Goal: Information Seeking & Learning: Learn about a topic

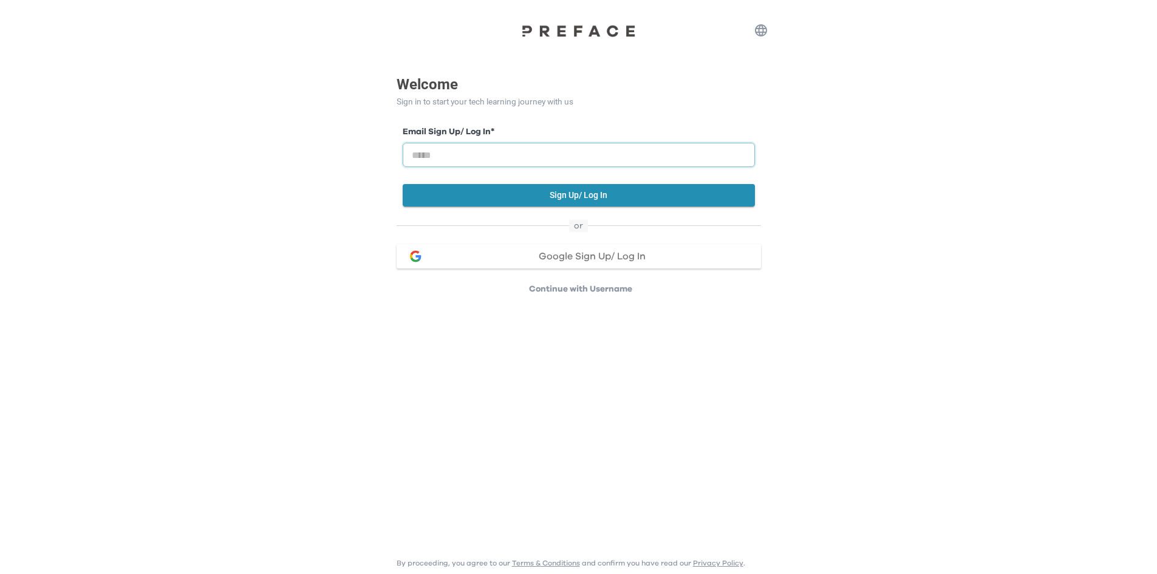
click at [512, 161] on input "email" at bounding box center [579, 155] width 352 height 24
type input "**********"
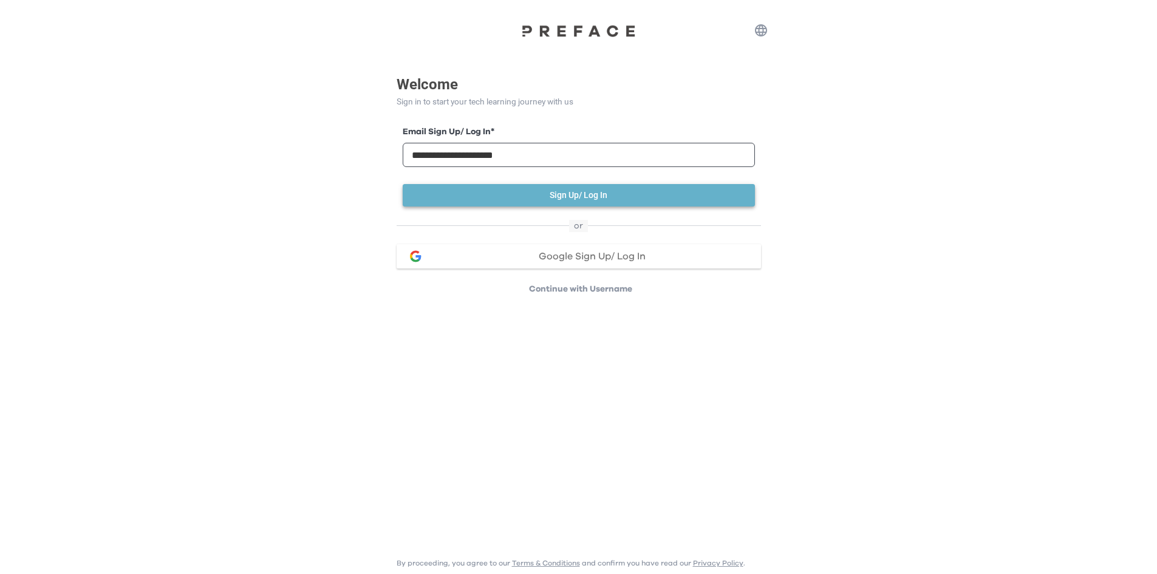
click at [600, 188] on button "Sign Up/ Log In" at bounding box center [579, 195] width 352 height 22
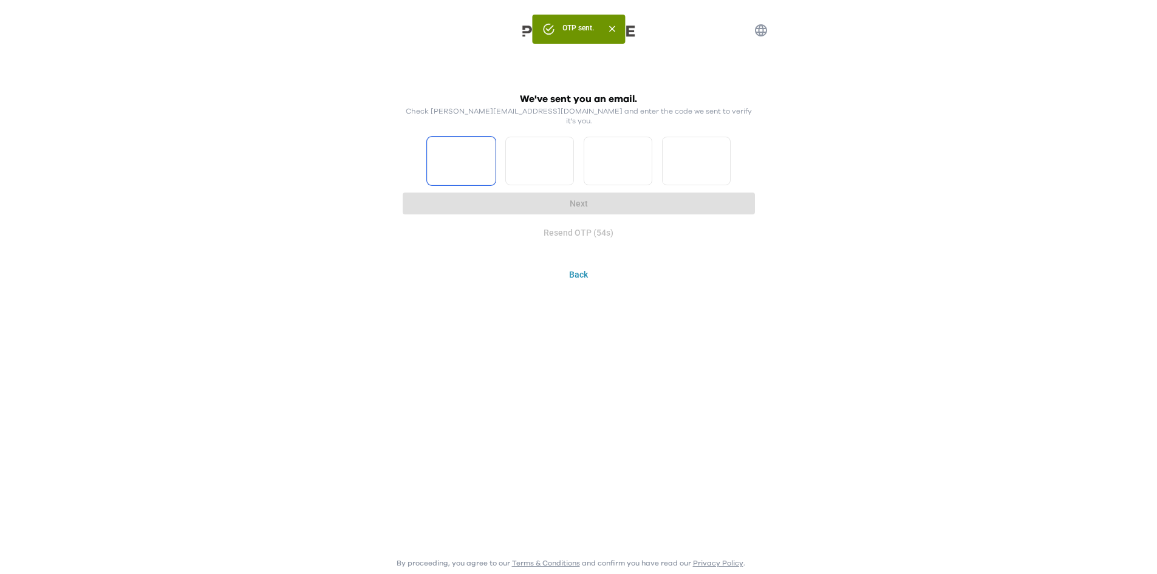
click at [468, 165] on input "Please enter OTP character 1" at bounding box center [461, 161] width 69 height 49
type input "*"
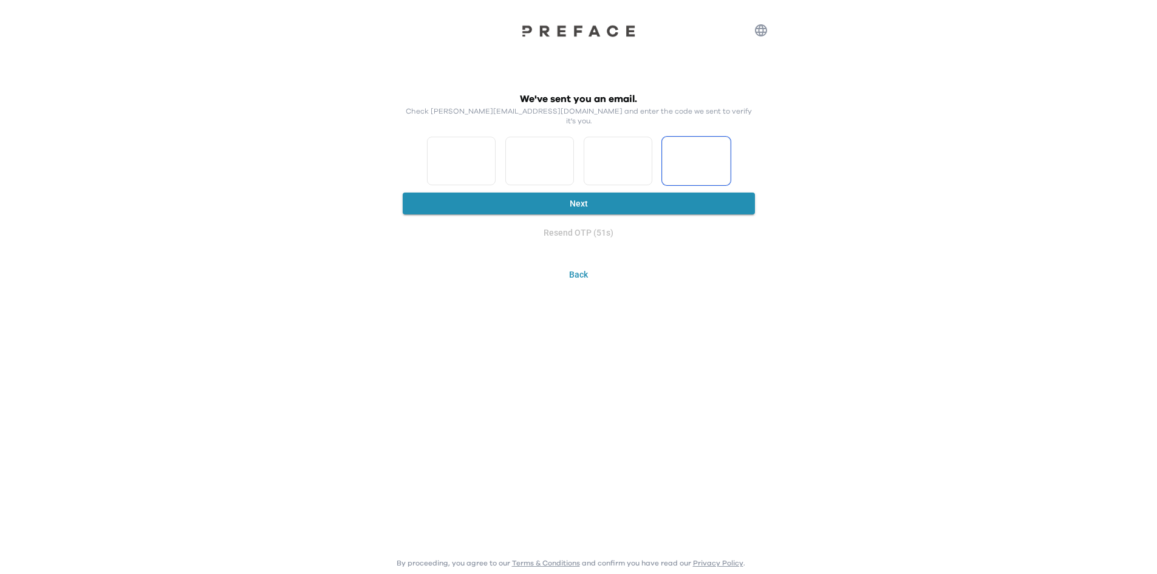
type input "*"
click at [442, 193] on button "Next" at bounding box center [579, 204] width 352 height 22
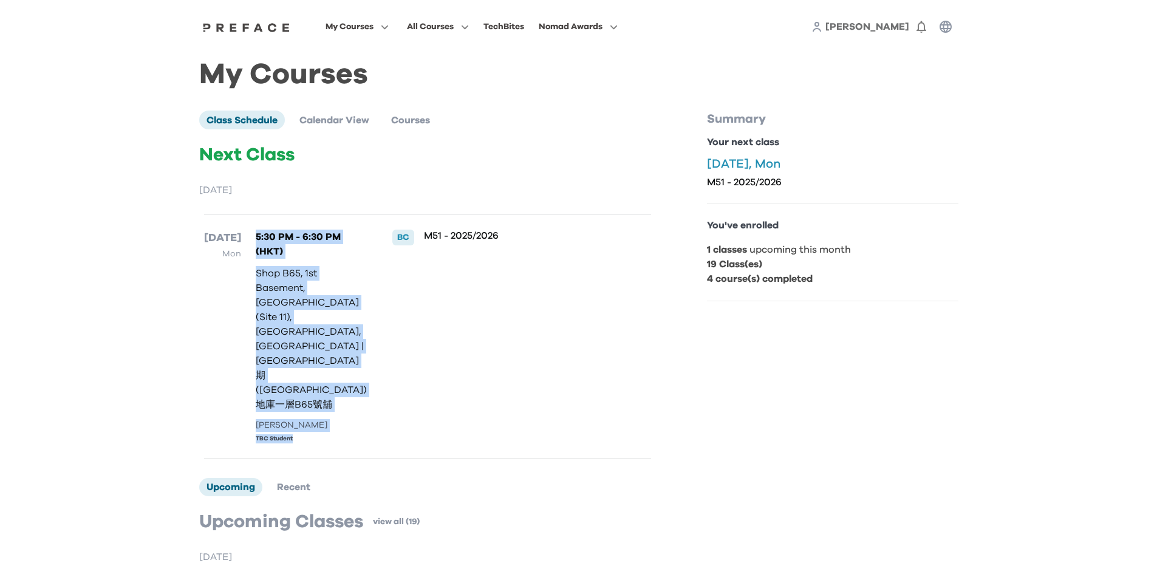
drag, startPoint x: 345, startPoint y: 400, endPoint x: 242, endPoint y: 329, distance: 125.4
click at [242, 329] on div "29 Sep Mon 5:30 PM - 6:30 PM (HKT) Shop B65, 1st Basement, Treasure World (Site…" at bounding box center [427, 336] width 447 height 244
click at [337, 316] on p "Shop B65, 1st Basement, Treasure World (Site 11), Whampoa Garden, Hung Hom | 紅磡…" at bounding box center [312, 339] width 112 height 146
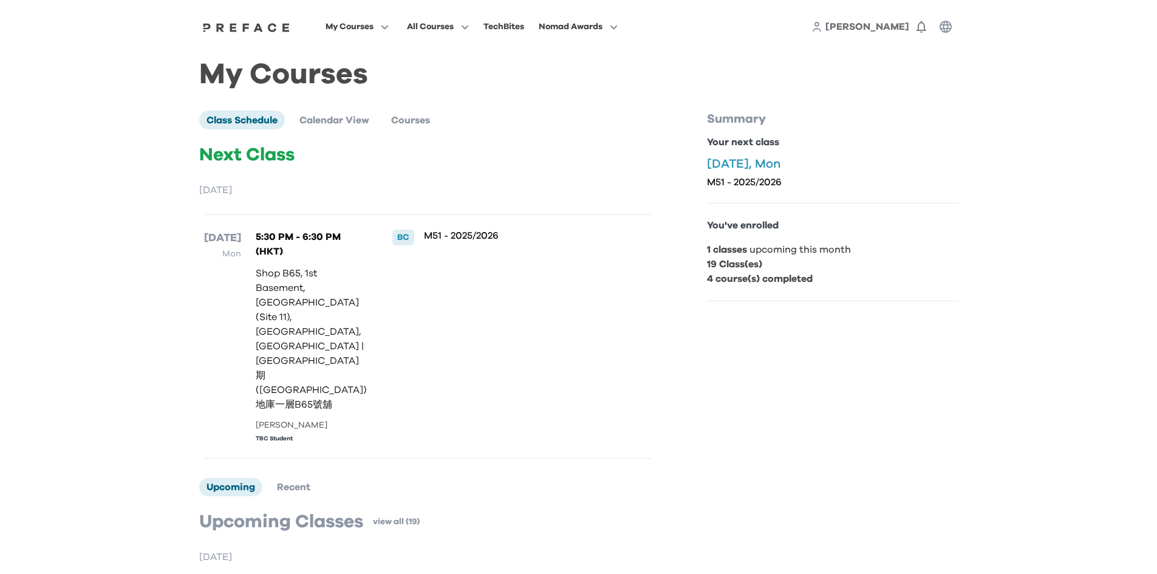
click at [907, 31] on span "[PERSON_NAME]" at bounding box center [868, 27] width 84 height 10
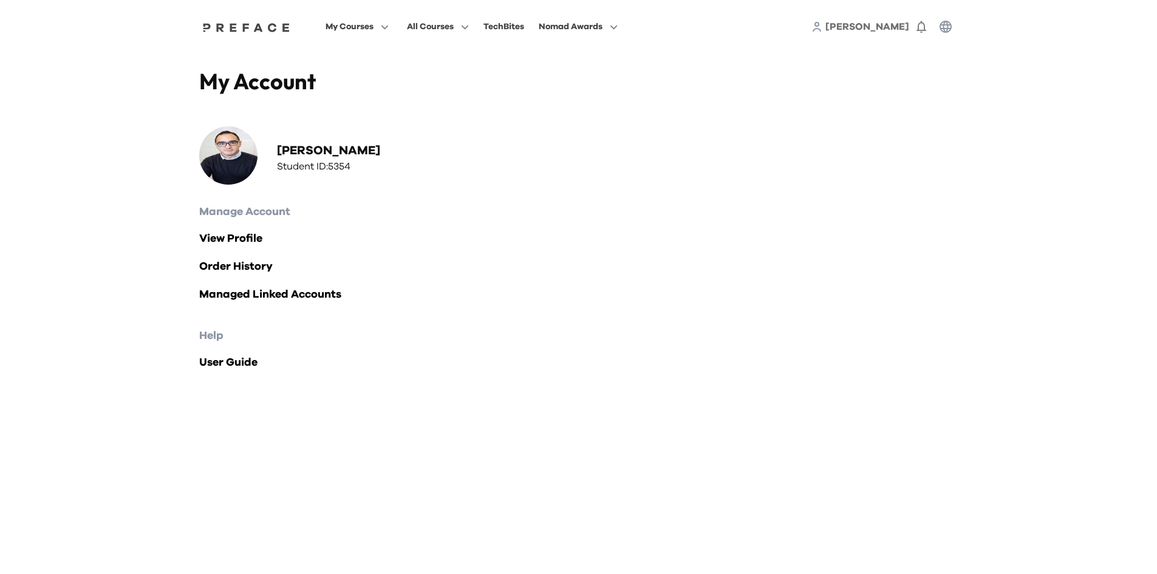
click at [349, 162] on h3 "Student ID: 5354" at bounding box center [328, 166] width 103 height 15
copy h3 "5354"
click at [373, 26] on span "My Courses" at bounding box center [350, 26] width 48 height 15
drag, startPoint x: 431, startPoint y: 36, endPoint x: 437, endPoint y: 33, distance: 7.1
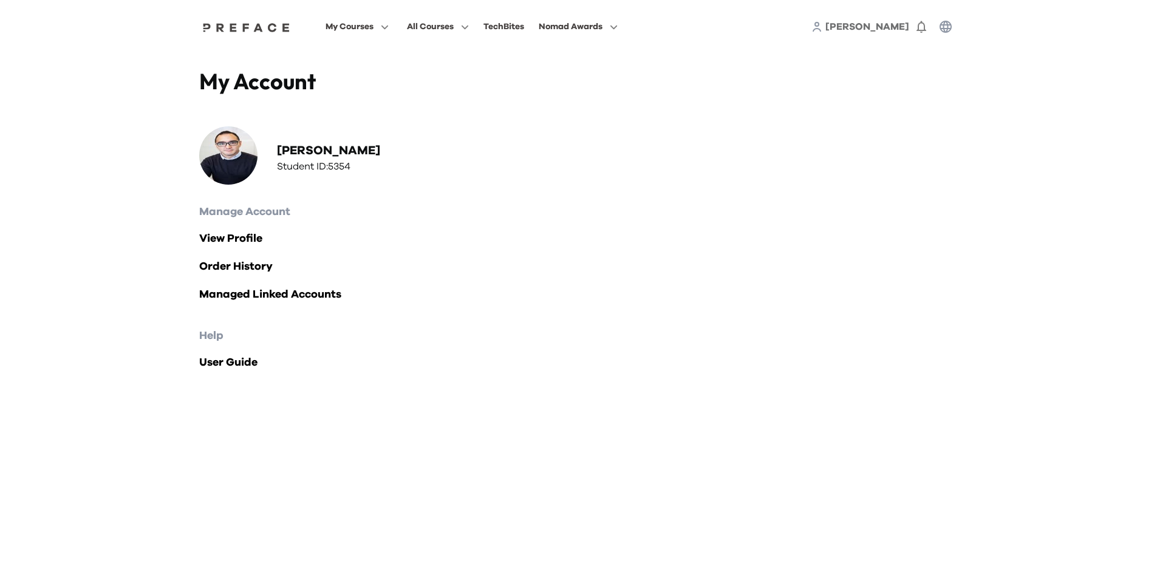
click at [433, 36] on div "My Courses All Courses TechBites Nomad Awards Anton 0" at bounding box center [579, 26] width 778 height 53
click at [438, 31] on span "All Courses" at bounding box center [430, 26] width 47 height 15
click at [420, 80] on span at bounding box center [438, 76] width 114 height 34
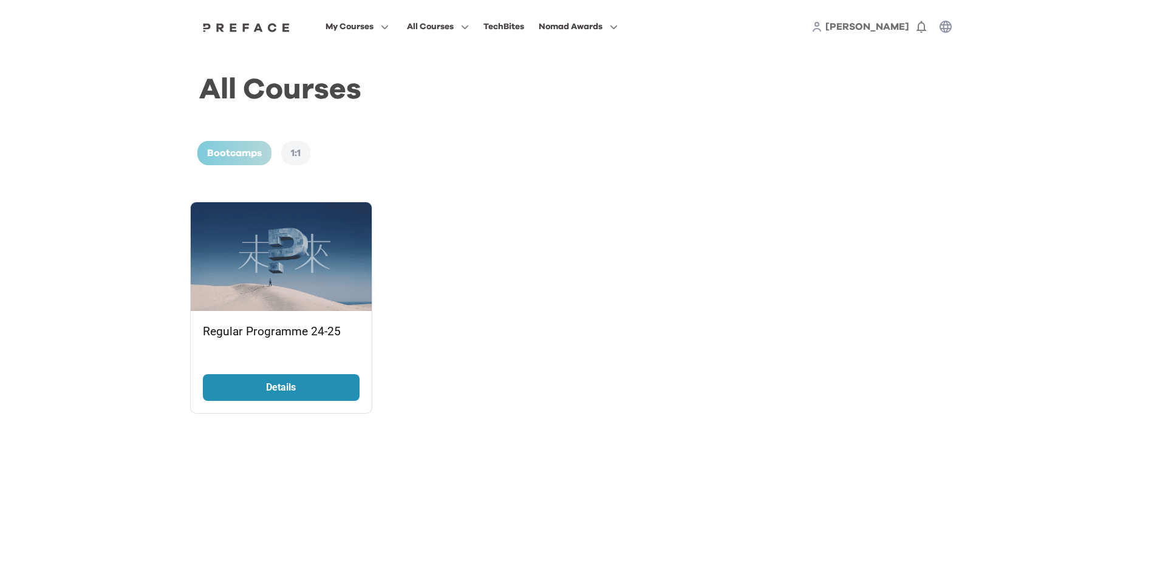
click at [301, 387] on p "Details" at bounding box center [281, 387] width 91 height 15
click at [367, 32] on span "My Courses" at bounding box center [350, 26] width 48 height 15
click at [348, 77] on span at bounding box center [357, 76] width 114 height 34
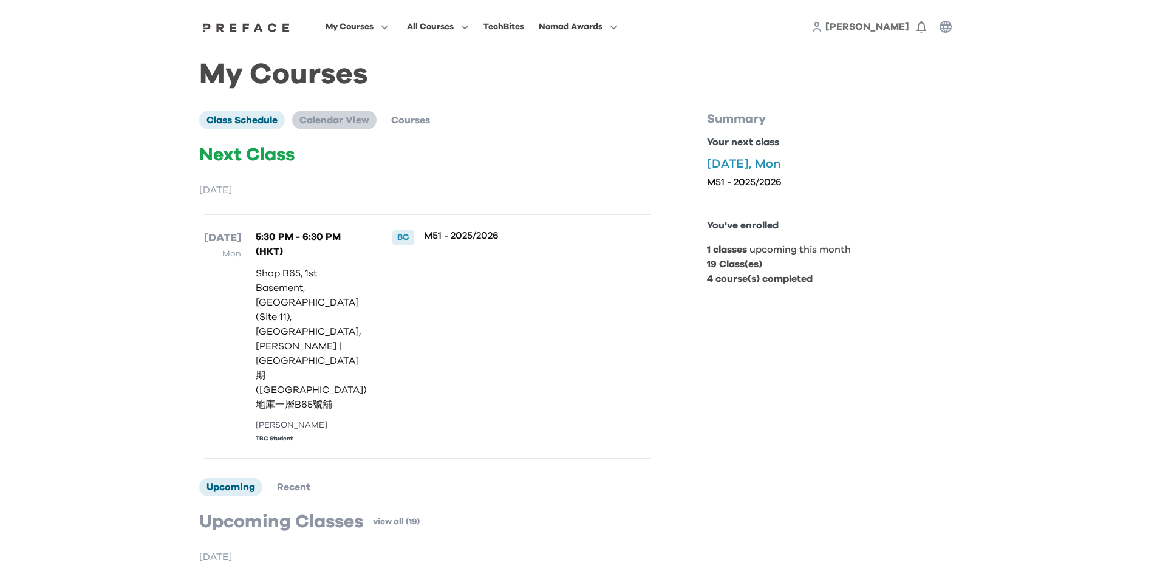
click at [343, 120] on span "Calendar View" at bounding box center [334, 120] width 70 height 10
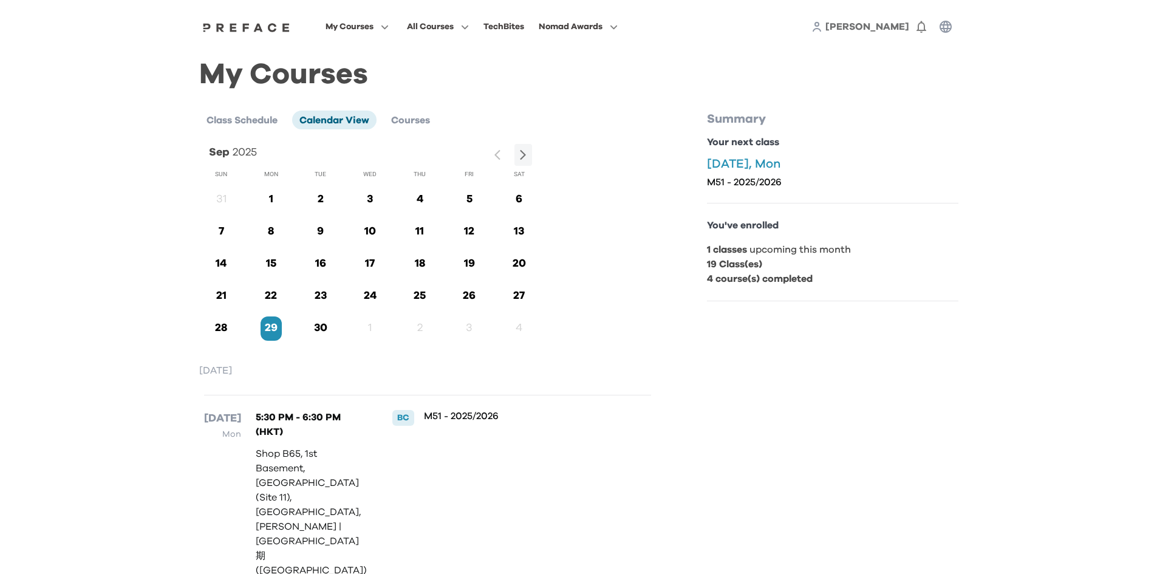
click at [514, 297] on p "27" at bounding box center [518, 296] width 21 height 16
click at [521, 298] on p "27" at bounding box center [518, 296] width 21 height 16
click at [418, 111] on li "Courses" at bounding box center [410, 120] width 53 height 18
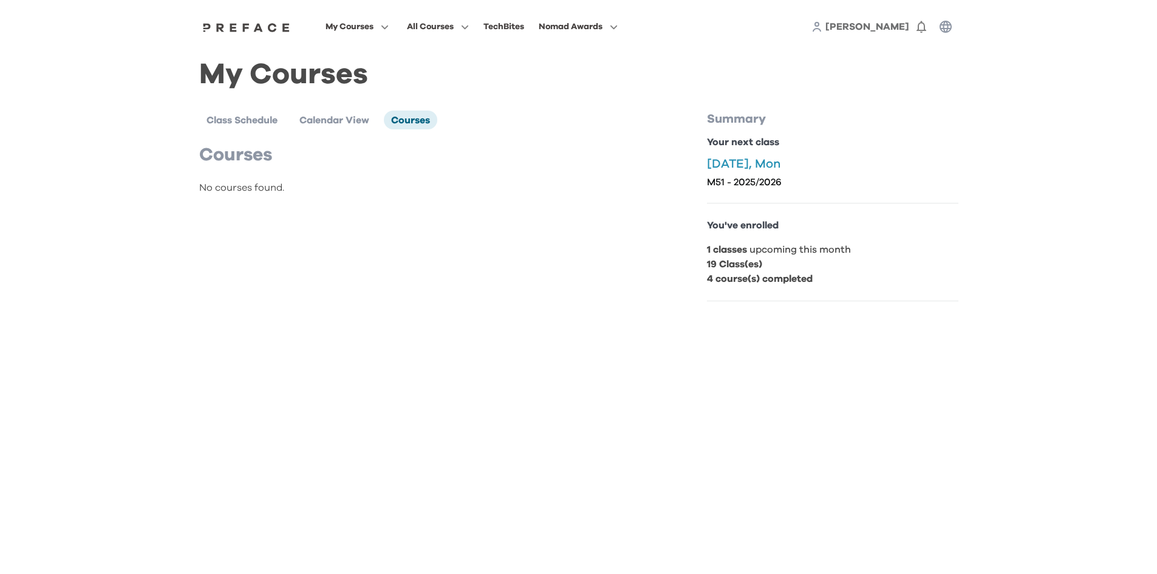
click at [900, 31] on span "[PERSON_NAME]" at bounding box center [868, 27] width 84 height 10
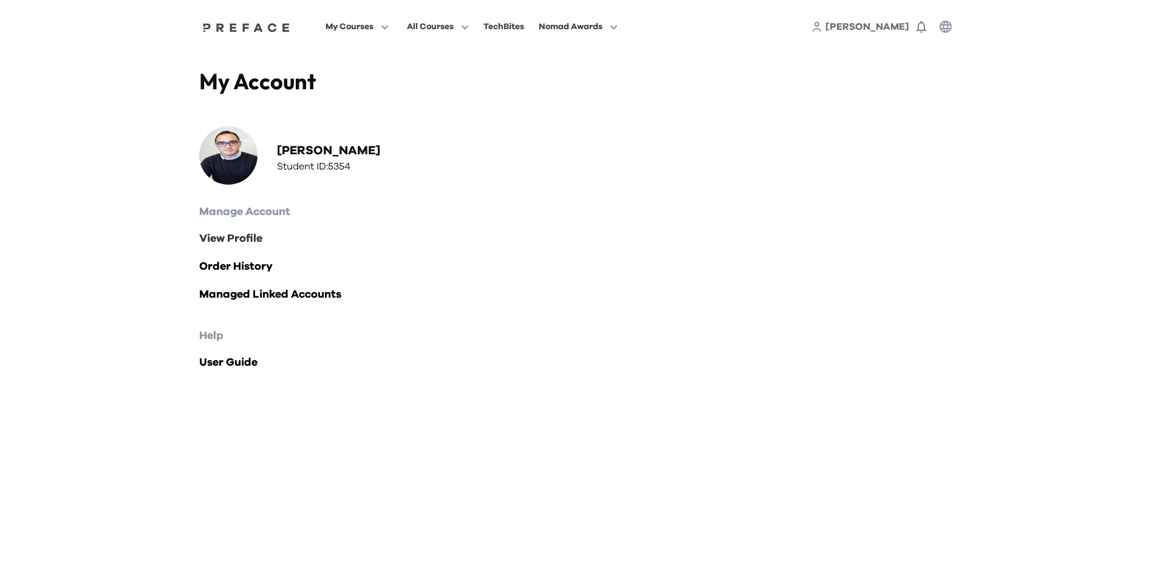
click at [251, 239] on link "View Profile" at bounding box center [578, 238] width 759 height 17
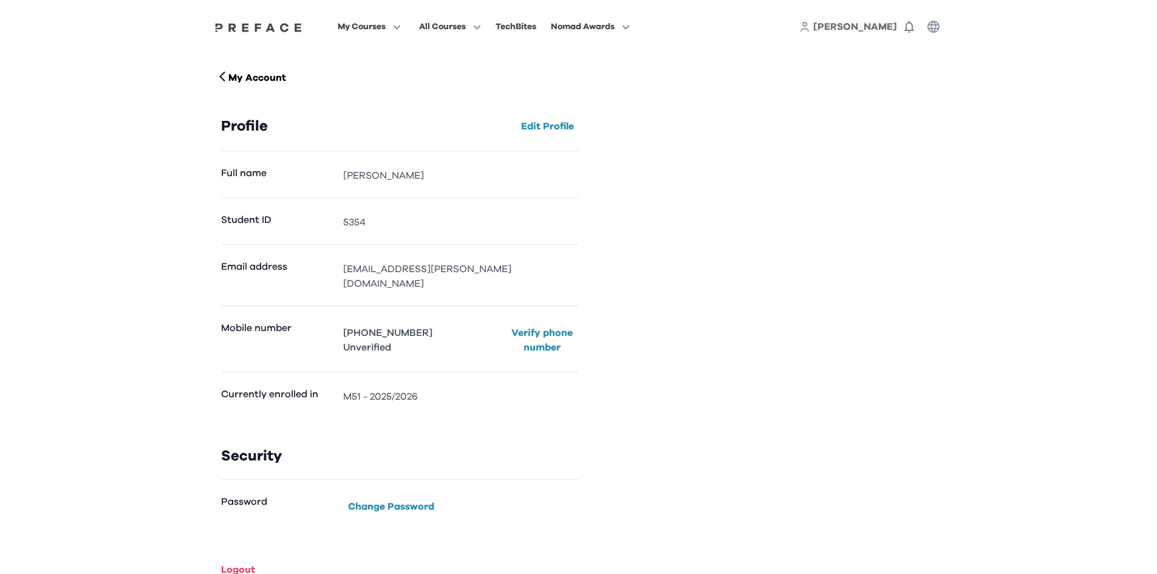
drag, startPoint x: 368, startPoint y: 38, endPoint x: 369, endPoint y: 32, distance: 6.2
click at [368, 38] on div "My Courses All Courses TechBites Nomad Awards Anton 0" at bounding box center [578, 26] width 753 height 53
click at [371, 23] on span "My Courses" at bounding box center [362, 26] width 48 height 15
click at [386, 27] on span "My Courses" at bounding box center [362, 26] width 48 height 15
